Goal: Find specific page/section: Find specific page/section

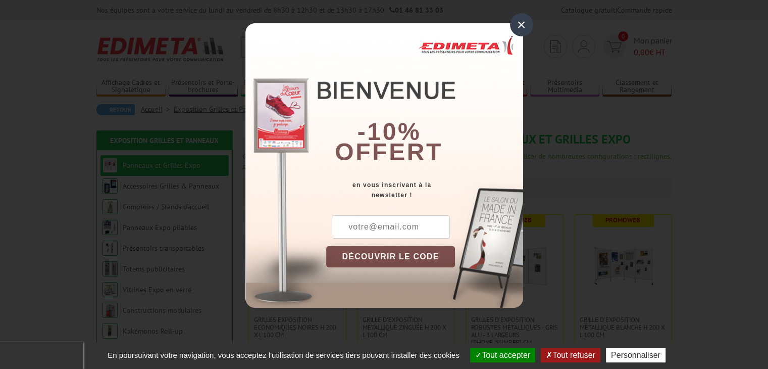
click at [520, 28] on div "×" at bounding box center [521, 24] width 23 height 23
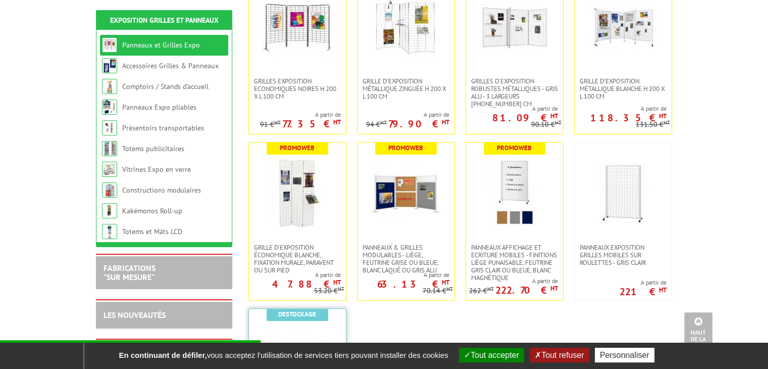
scroll to position [151, 0]
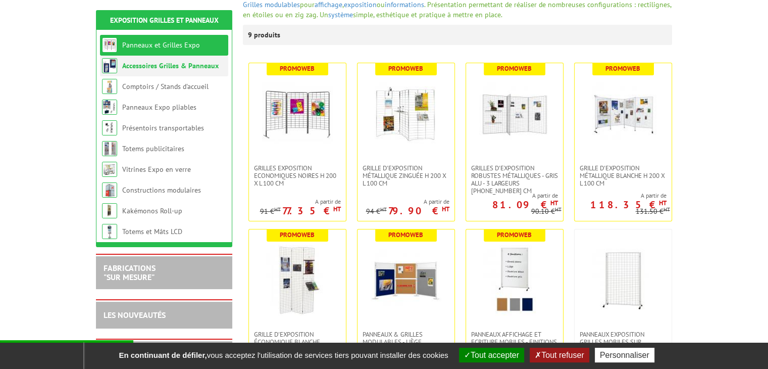
click at [160, 69] on link "Accessoires Grilles & Panneaux" at bounding box center [170, 65] width 96 height 9
